Goal: Task Accomplishment & Management: Use online tool/utility

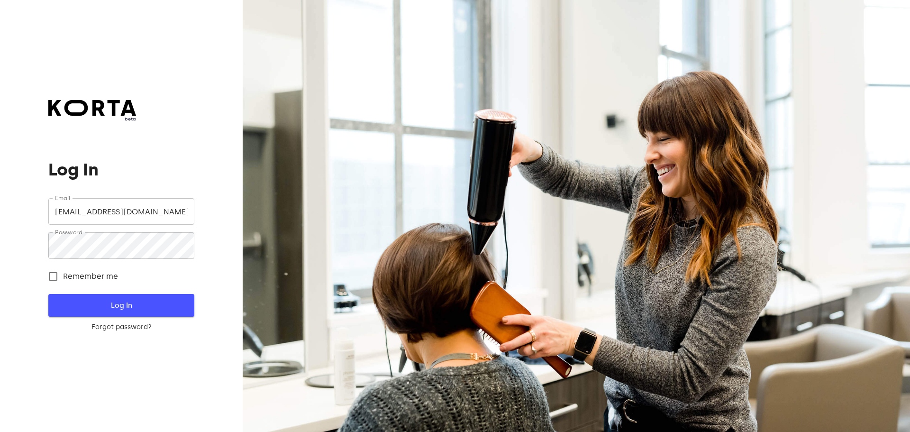
click at [104, 302] on span "Log In" at bounding box center [121, 305] width 115 height 12
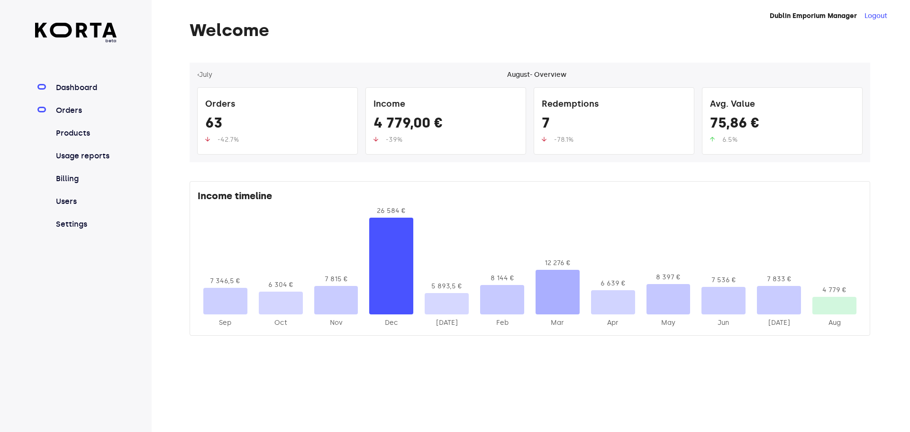
click at [73, 111] on link "Orders" at bounding box center [85, 110] width 63 height 11
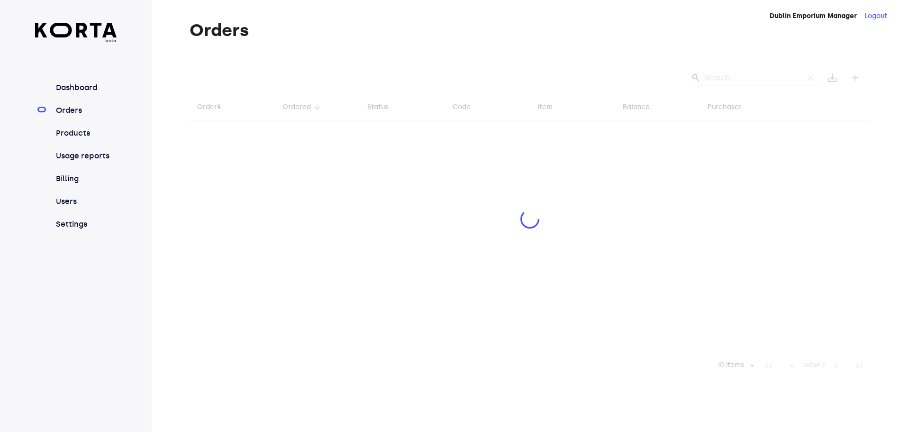
drag, startPoint x: 726, startPoint y: 68, endPoint x: 726, endPoint y: 82, distance: 14.7
click at [726, 71] on div at bounding box center [530, 220] width 681 height 315
click at [726, 78] on div at bounding box center [530, 220] width 681 height 315
click at [725, 78] on div at bounding box center [530, 220] width 681 height 315
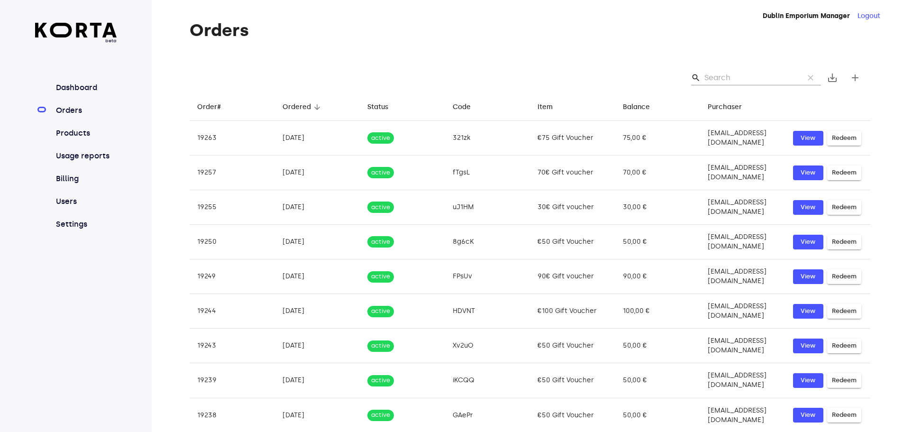
click at [727, 76] on input "Search" at bounding box center [750, 77] width 92 height 15
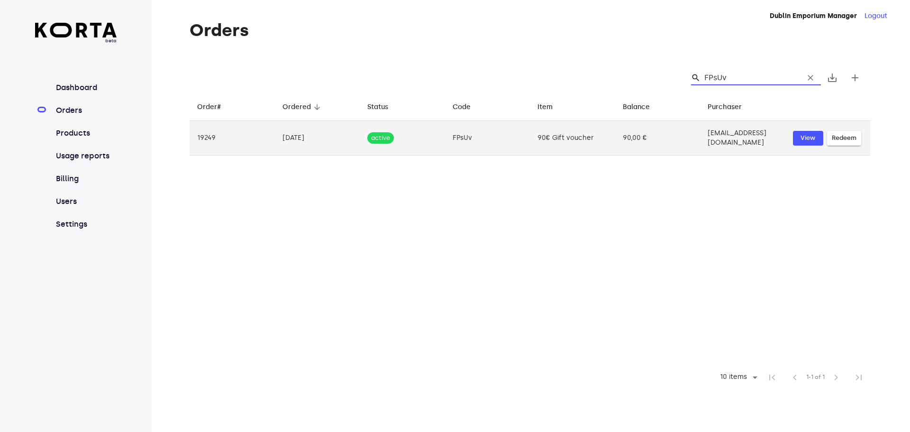
type input "FPsUv"
drag, startPoint x: 518, startPoint y: 128, endPoint x: 525, endPoint y: 123, distance: 8.7
click at [518, 128] on td "FPsUv" at bounding box center [487, 138] width 85 height 35
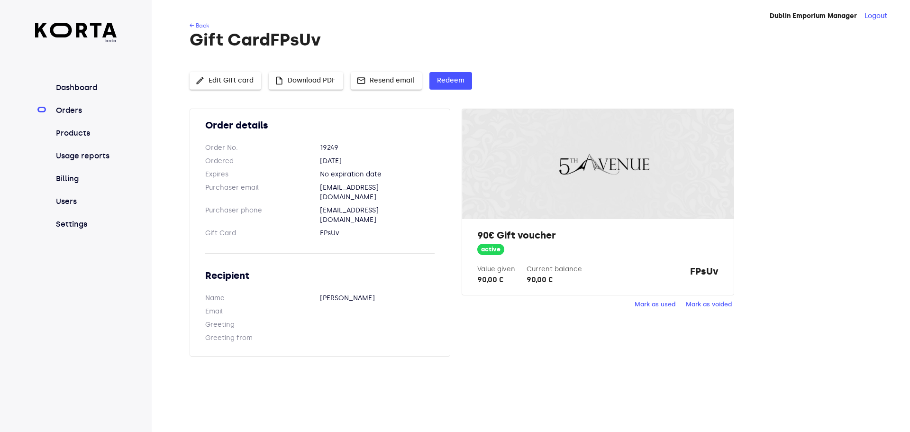
click at [702, 277] on strong "FPsUv" at bounding box center [704, 274] width 28 height 21
copy div "FPsUv Mark as used Mark as voided"
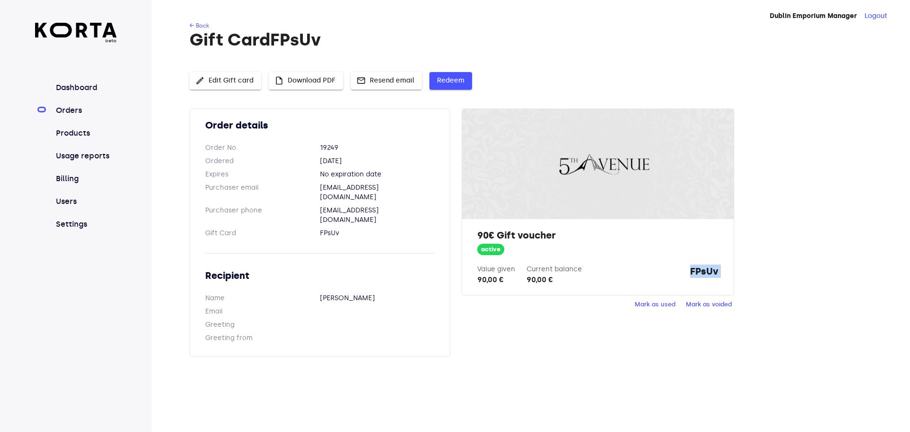
click at [451, 78] on span "Redeem" at bounding box center [450, 81] width 27 height 12
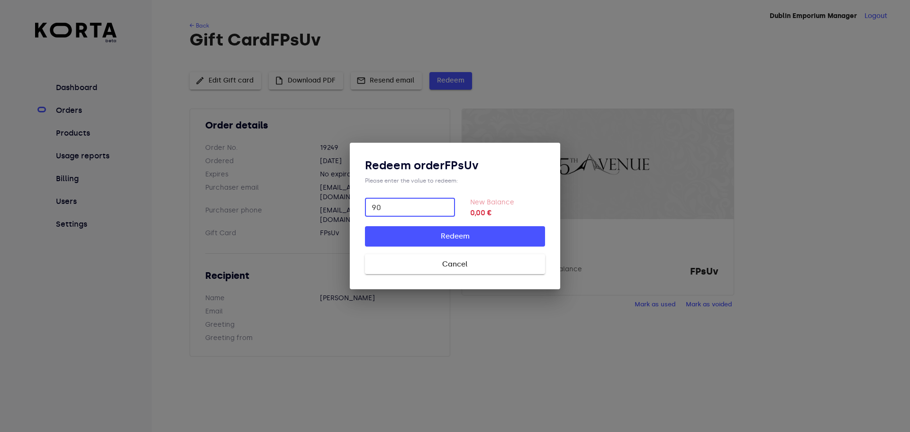
type input "90"
click at [365, 226] on button "Redeem" at bounding box center [455, 236] width 180 height 20
